Goal: Browse casually

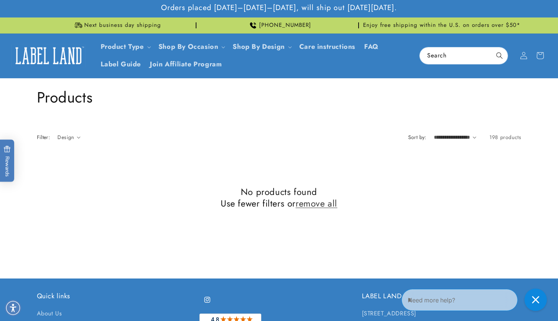
scroll to position [241, 0]
